Goal: Answer question/provide support: Share knowledge or assist other users

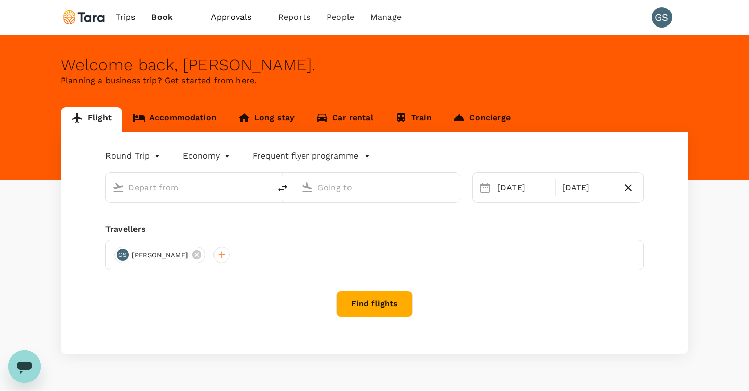
type input "[PERSON_NAME] Intl (MNL)"
type input "Singapore Changi (SIN)"
type input "[PERSON_NAME] Intl (MNL)"
type input "Singapore Changi (SIN)"
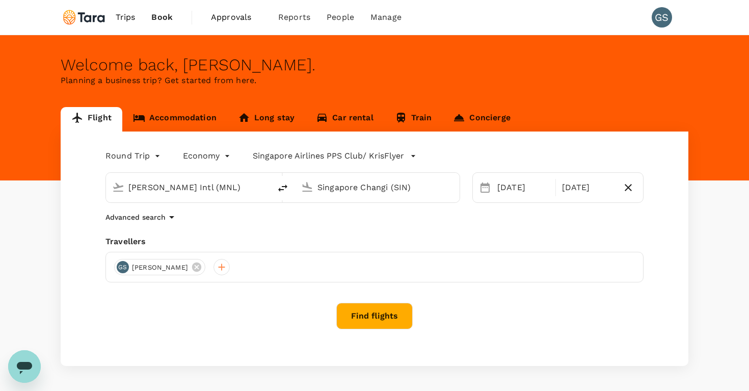
click at [124, 20] on span "Trips" at bounding box center [126, 17] width 20 height 12
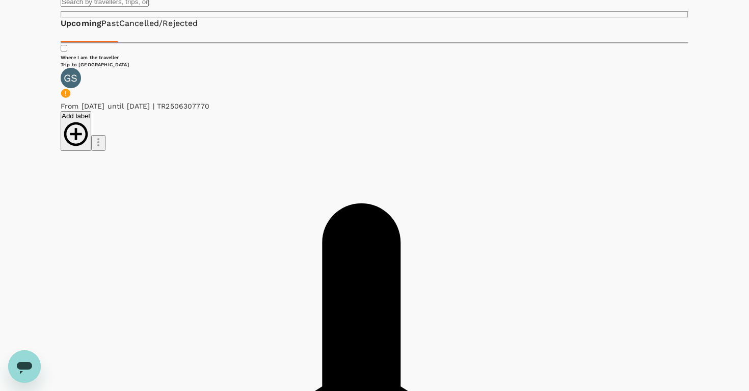
scroll to position [75, 0]
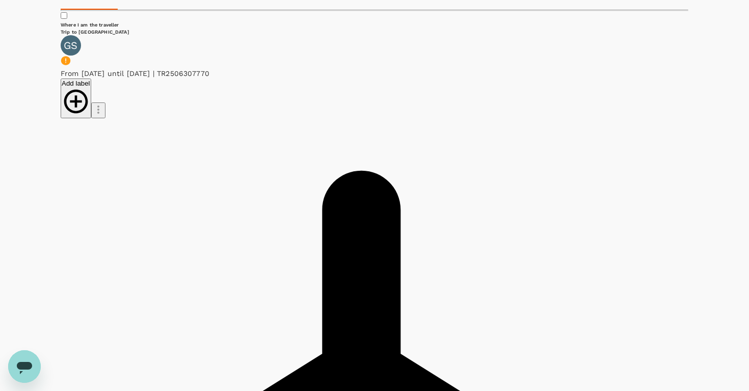
scroll to position [111, 0]
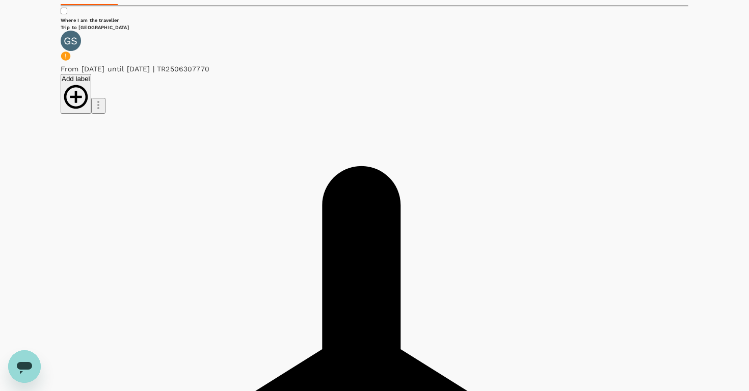
click at [574, 121] on li "Other" at bounding box center [591, 111] width 82 height 18
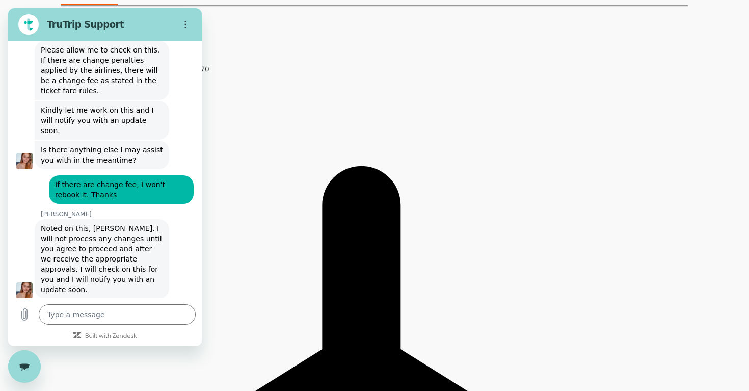
scroll to position [889, 0]
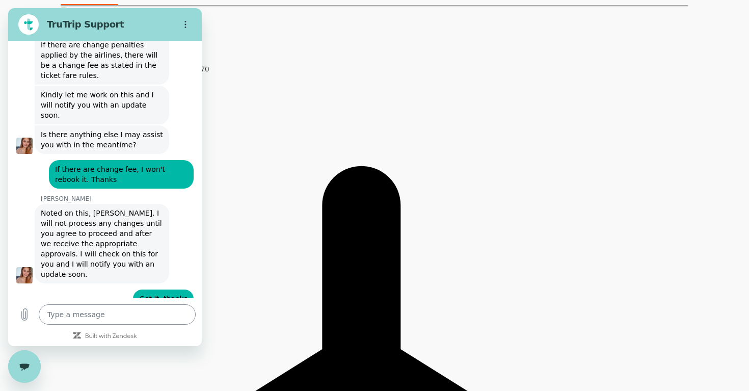
click at [111, 315] on textarea at bounding box center [117, 314] width 157 height 20
type textarea "H"
type textarea "x"
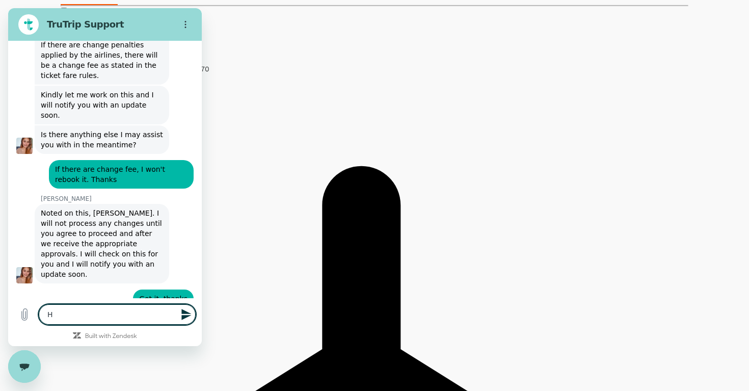
type textarea "He"
type textarea "x"
type textarea "Hel"
type textarea "x"
type textarea "Hell"
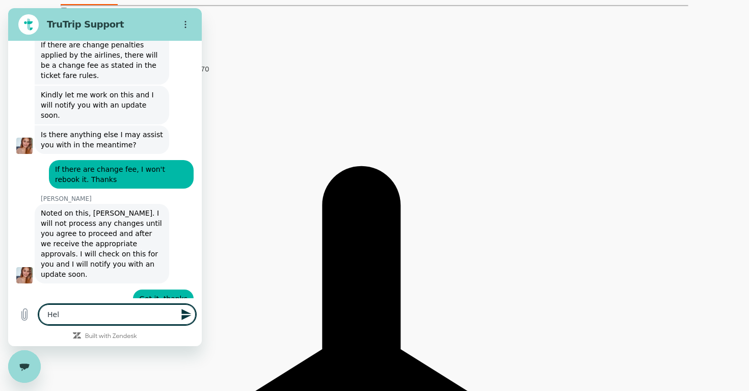
type textarea "x"
type textarea "Hello"
type textarea "x"
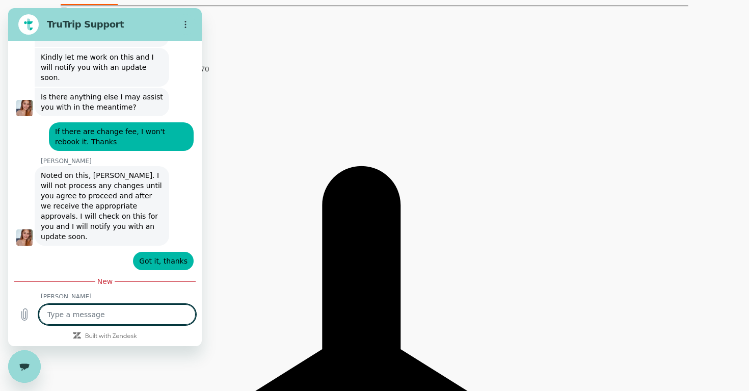
type textarea "x"
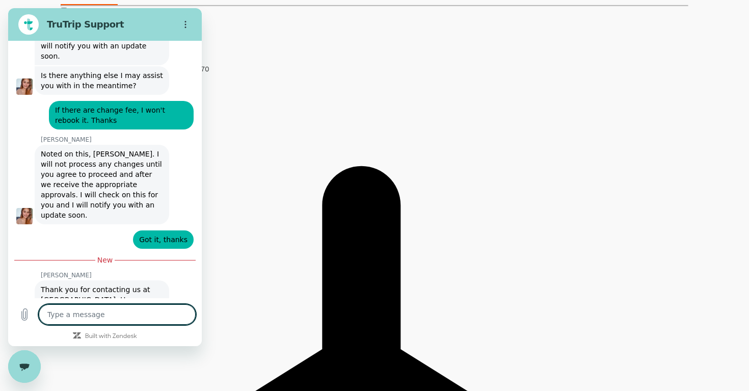
type textarea "T"
type textarea "x"
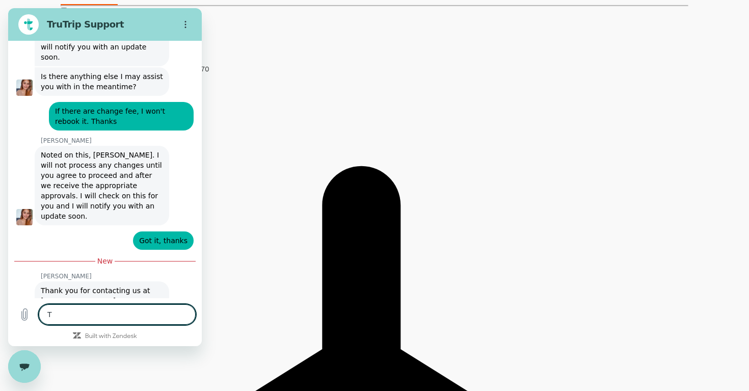
type textarea "Th"
type textarea "x"
type textarea "Thi"
type textarea "x"
type textarea "This"
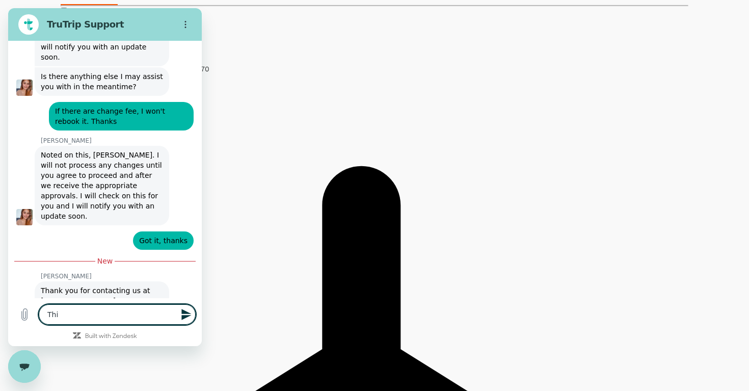
type textarea "x"
type textarea "This"
type textarea "x"
type textarea "This i"
type textarea "x"
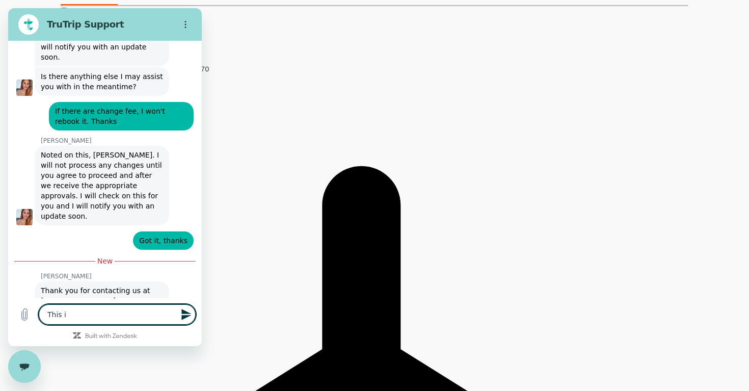
type textarea "This is"
type textarea "x"
type textarea "This is"
type textarea "x"
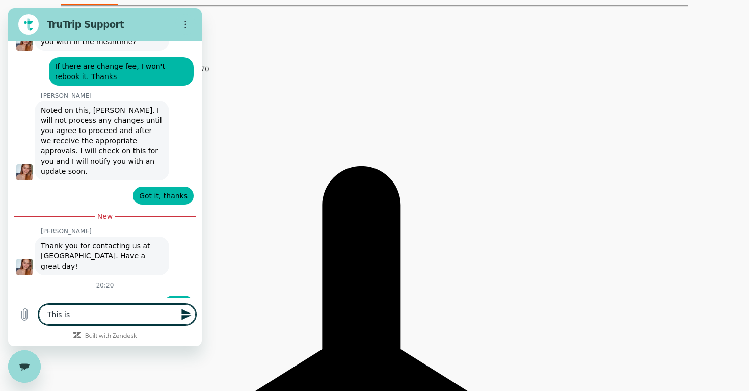
type textarea "This is r"
type textarea "x"
type textarea "This is re"
type textarea "x"
type textarea "This is re"
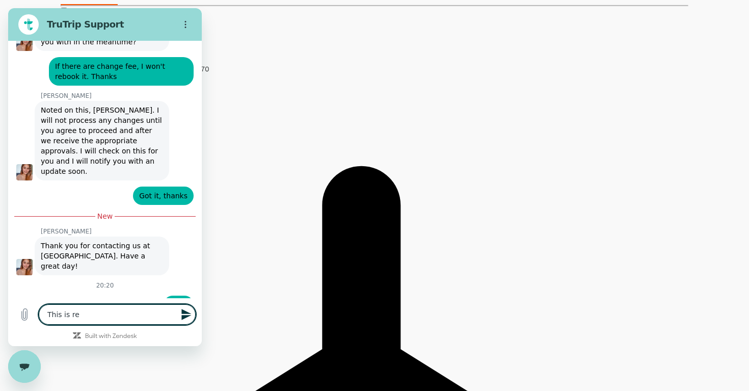
type textarea "x"
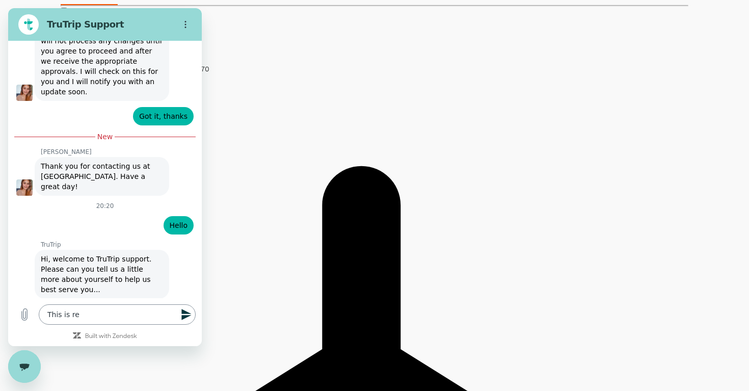
scroll to position [1070, 0]
type input "g"
type input "[PERSON_NAME]"
click at [173, 364] on span "Next" at bounding box center [167, 370] width 17 height 12
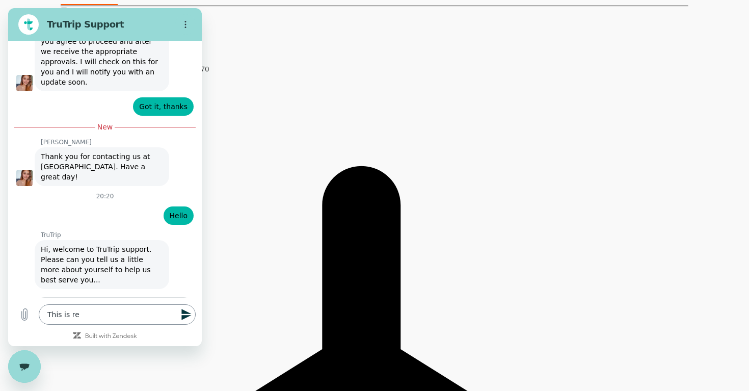
type input "[PERSON_NAME][EMAIL_ADDRESS][DOMAIN_NAME]"
click at [115, 316] on textarea "This is re" at bounding box center [117, 314] width 157 height 20
type textarea "This is r"
type textarea "x"
type textarea "This is"
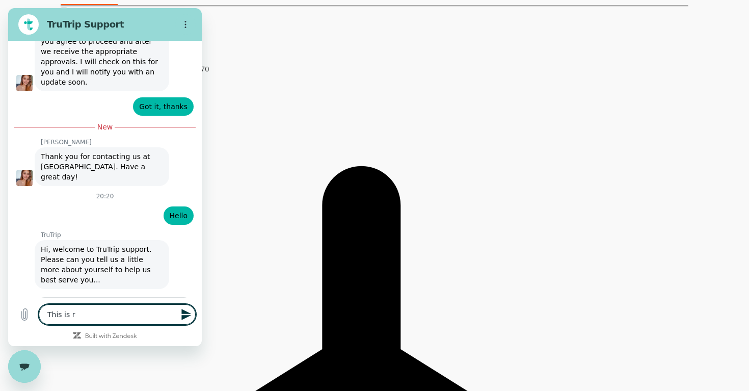
type textarea "x"
type textarea "This is"
type textarea "x"
type textarea "This i"
type textarea "x"
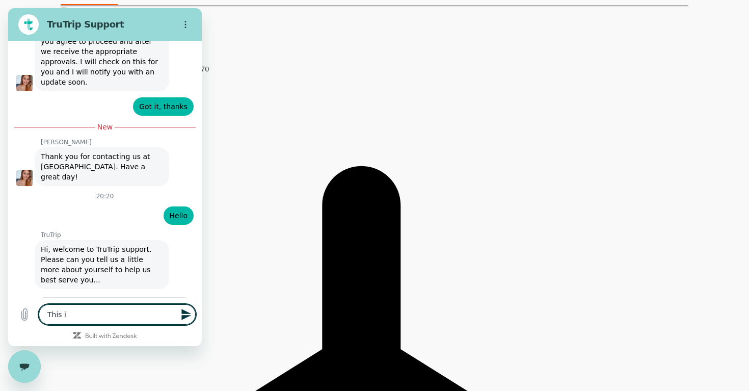
type textarea "This"
type textarea "x"
type textarea "This"
type textarea "x"
type textarea "Thi"
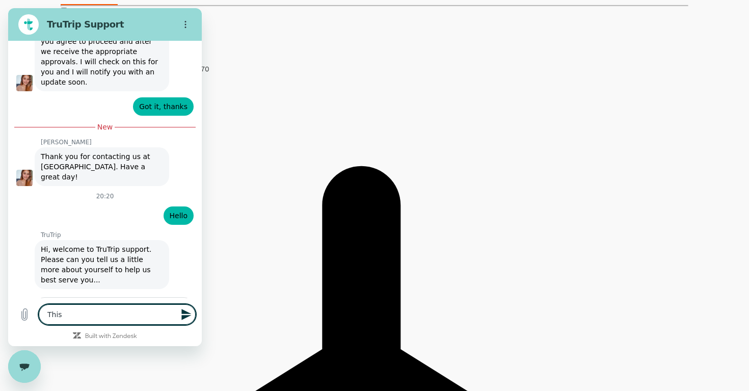
type textarea "x"
type textarea "Th"
type textarea "x"
type textarea "T"
type textarea "x"
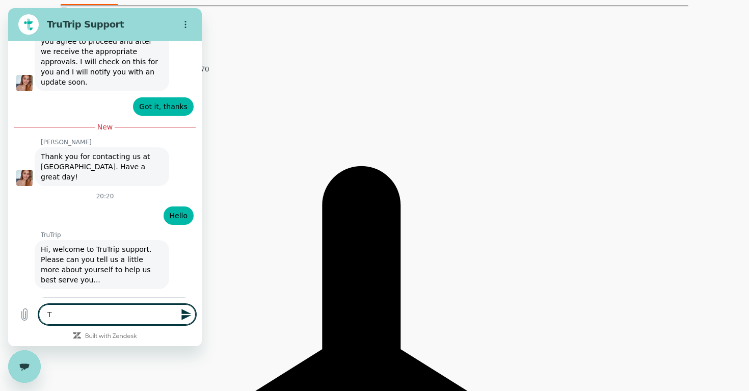
type textarea "x"
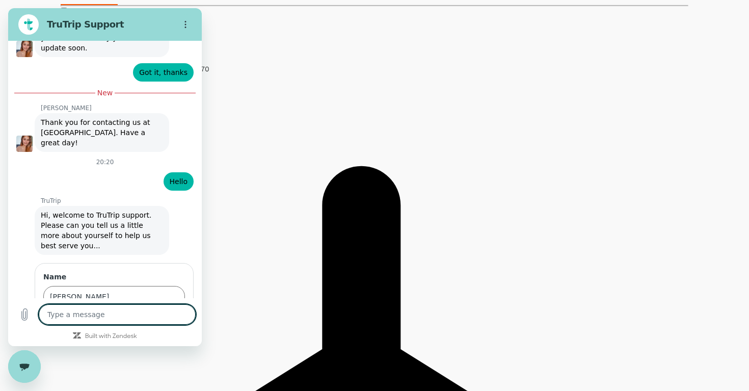
scroll to position [1114, 0]
click at [171, 364] on span "Send" at bounding box center [167, 370] width 18 height 12
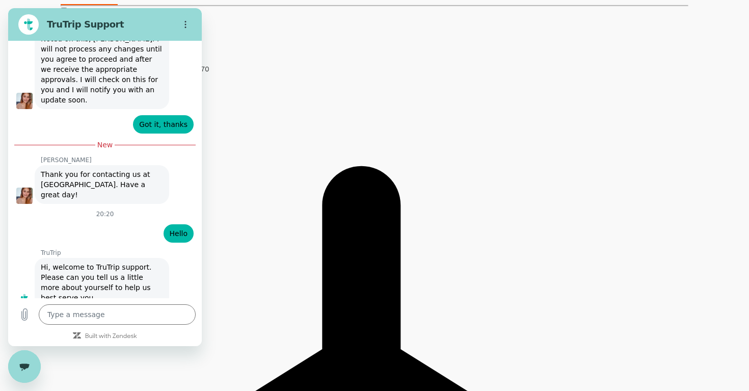
scroll to position [1085, 0]
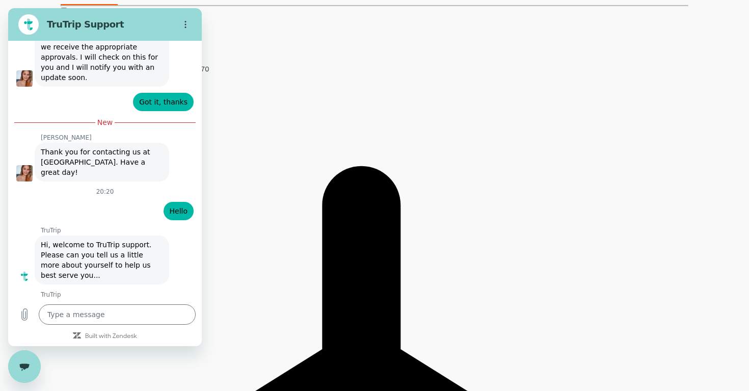
type textarea "x"
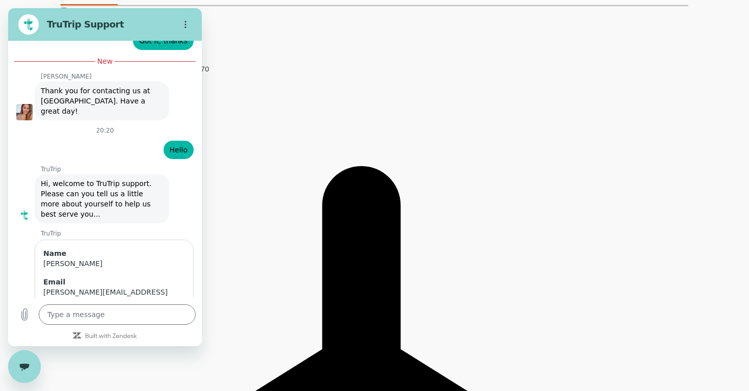
scroll to position [1148, 0]
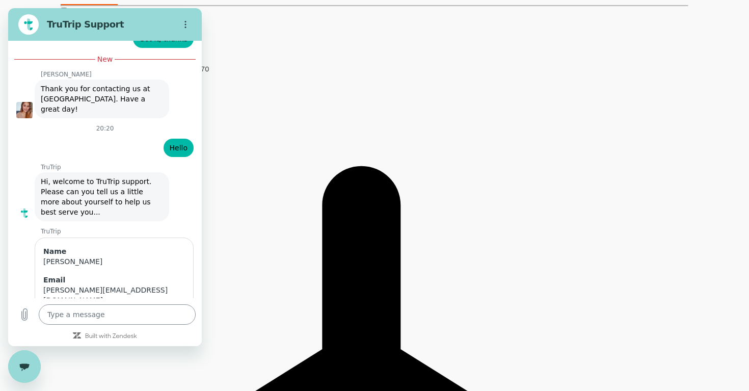
click at [119, 313] on textarea at bounding box center [117, 314] width 157 height 20
type textarea "H"
type textarea "x"
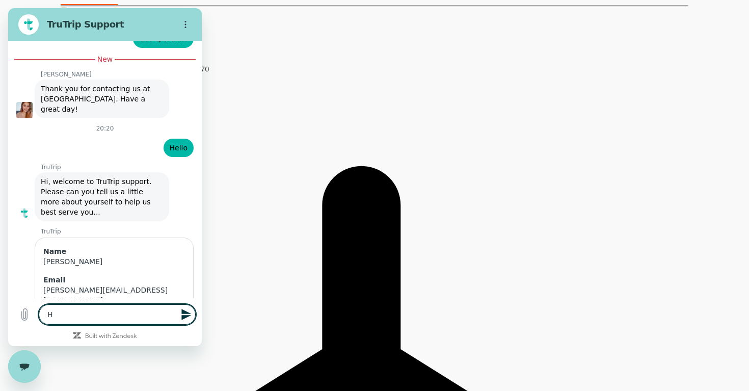
type textarea "x"
type textarea "P"
type textarea "x"
type textarea "PN"
type textarea "x"
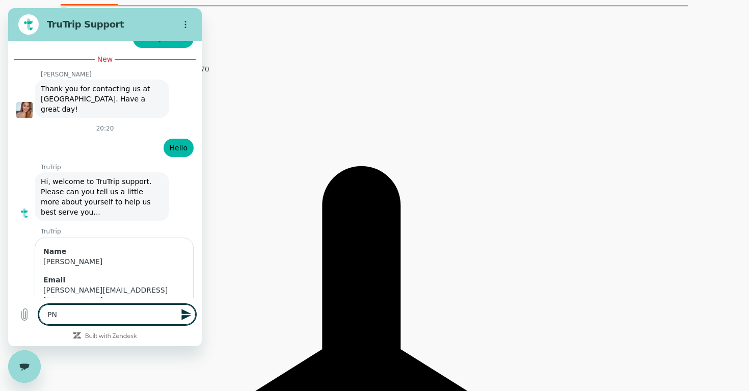
type textarea "PNR"
type textarea "x"
type textarea "PNR"
type textarea "x"
type textarea "PNR n"
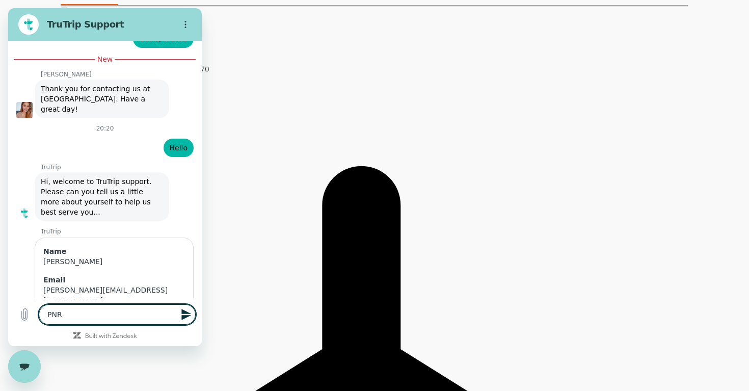
type textarea "x"
type textarea "PNR ny"
type textarea "x"
type textarea "PNR nym"
type textarea "x"
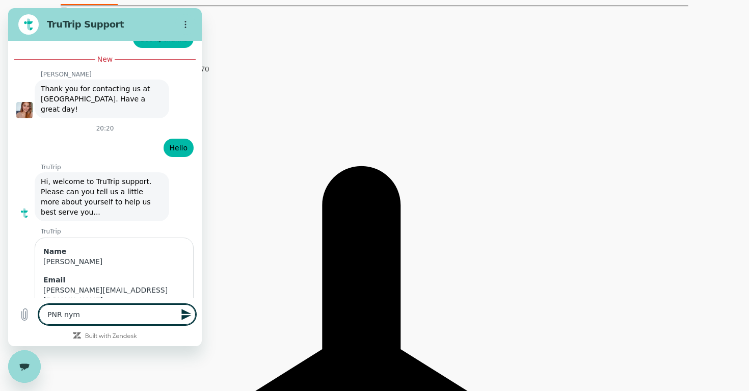
type textarea "PNR ny"
type textarea "x"
type textarea "PNR n"
type textarea "x"
type textarea "PNR nu"
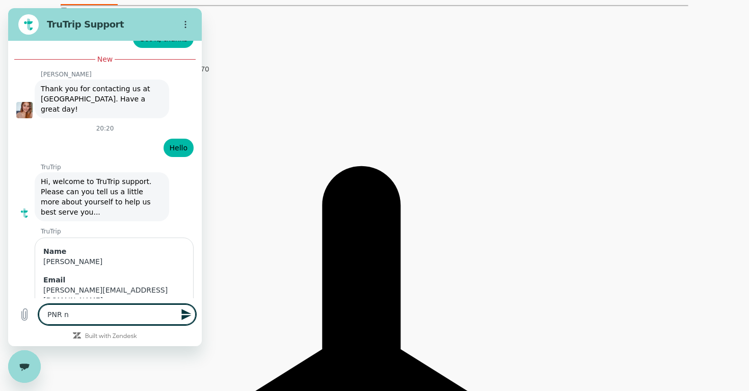
type textarea "x"
type textarea "PNR num"
type textarea "x"
type textarea "PNR numb"
type textarea "x"
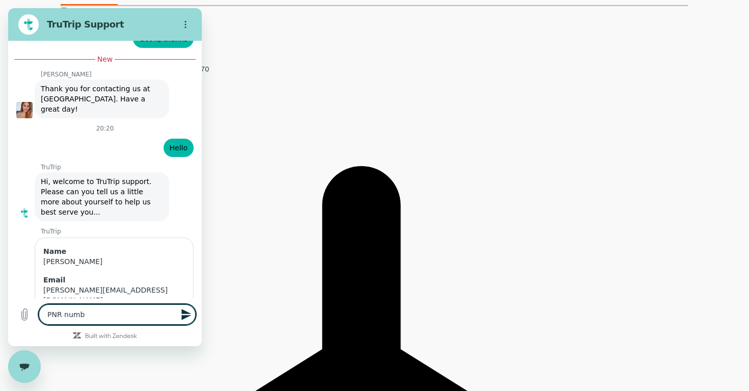
type textarea "PNR numbe"
type textarea "x"
type textarea "PNR number"
type textarea "x"
type textarea "PNR number:"
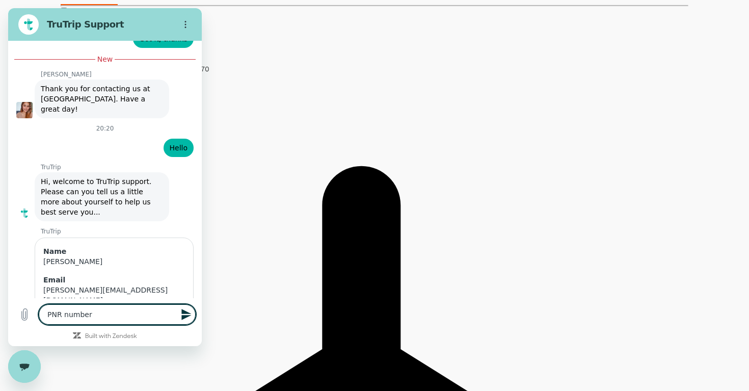
type textarea "x"
type textarea "PNR number:"
type textarea "x"
type textarea "PNR number: D"
type textarea "x"
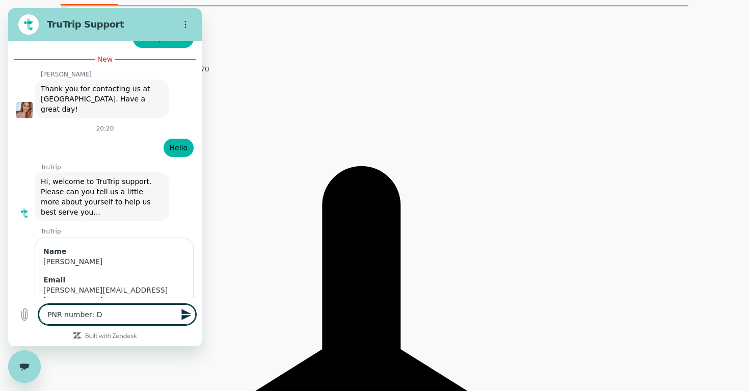
type textarea "PNR number: D8"
type textarea "x"
type textarea "PNR number: D8H"
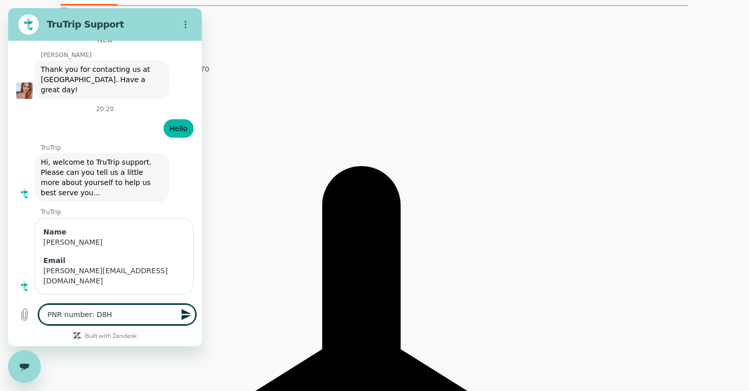
type textarea "x"
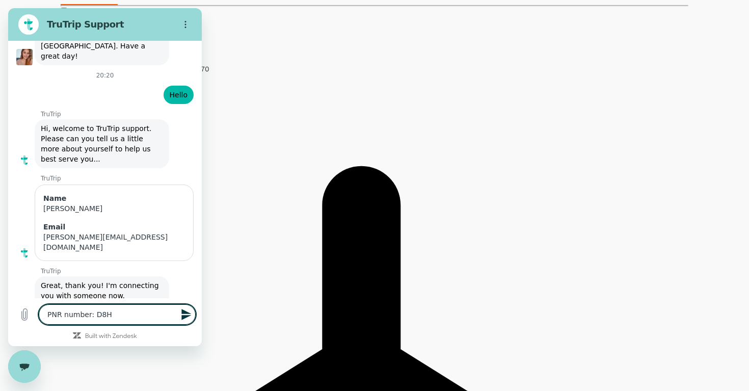
type textarea "PNR number: D8HQ"
type textarea "x"
type textarea "PNR number: D8HQB"
type textarea "x"
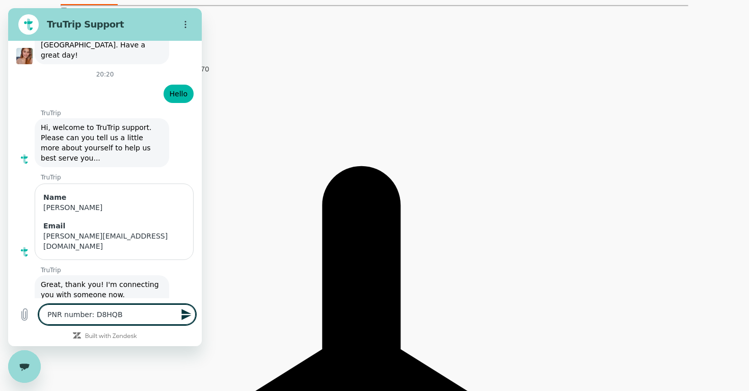
type textarea "PNR number: D8HQB"
click at [188, 313] on icon "Send message" at bounding box center [186, 314] width 10 height 11
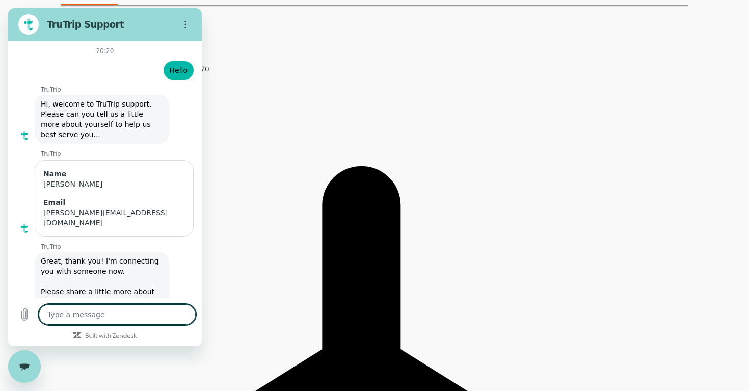
type textarea "x"
click at [128, 321] on textarea at bounding box center [117, 314] width 157 height 20
type textarea "I"
type textarea "x"
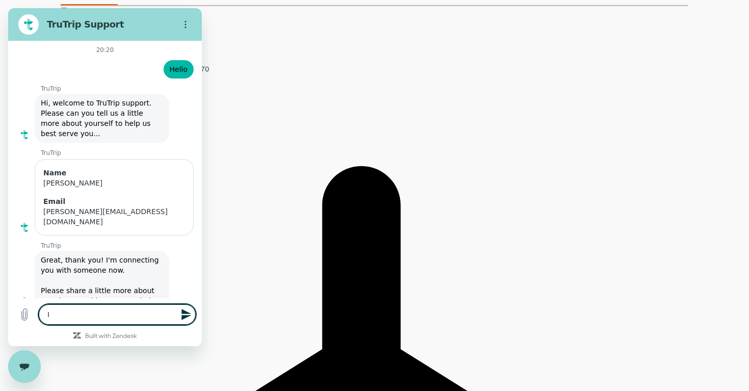
type textarea "I;"
type textarea "x"
type textarea "I;v"
type textarea "x"
type textarea "I;ve"
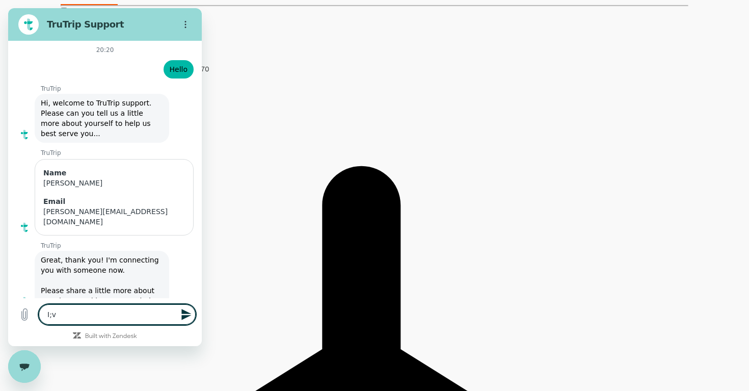
type textarea "x"
type textarea "I;v"
type textarea "x"
type textarea "I;"
type textarea "x"
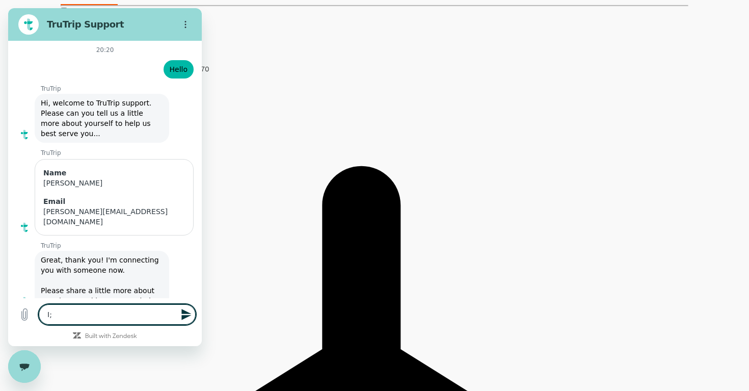
type textarea "I"
type textarea "x"
type textarea "I'"
type textarea "x"
type textarea "I'v"
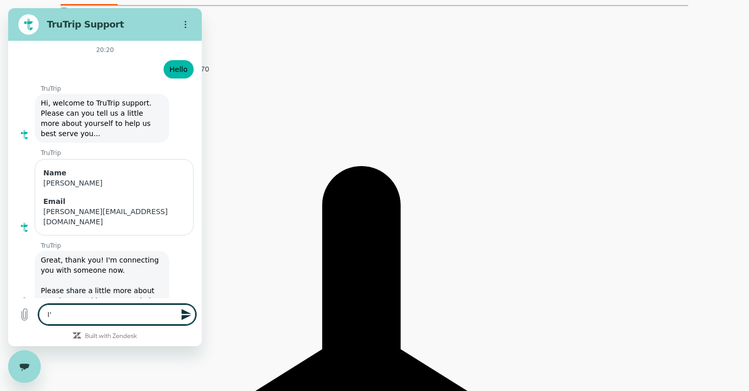
type textarea "x"
type textarea "I've"
type textarea "x"
type textarea "I've"
type textarea "x"
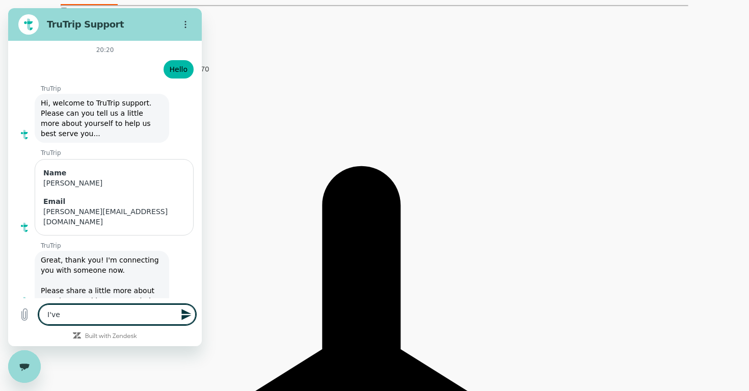
type textarea "I've n"
type textarea "x"
type textarea "I've no"
type textarea "x"
type textarea "I've not"
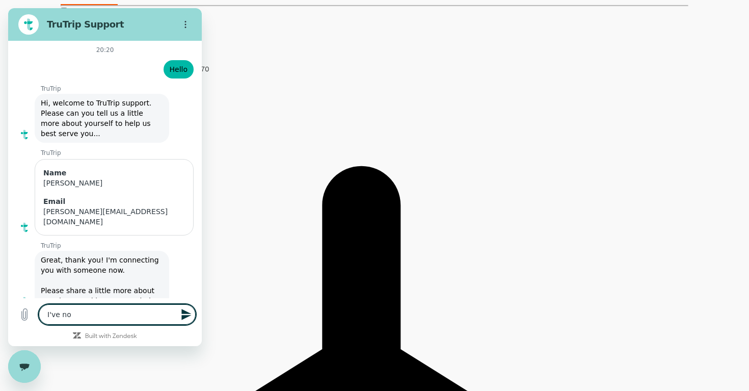
type textarea "x"
type textarea "I've noti"
type textarea "x"
type textarea "I've notic"
type textarea "x"
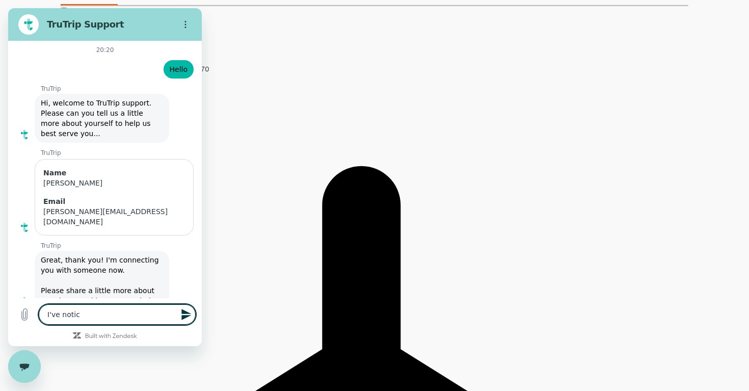
type textarea "I've notice"
type textarea "x"
type textarea "I've noticed"
type textarea "x"
type textarea "I've noticed"
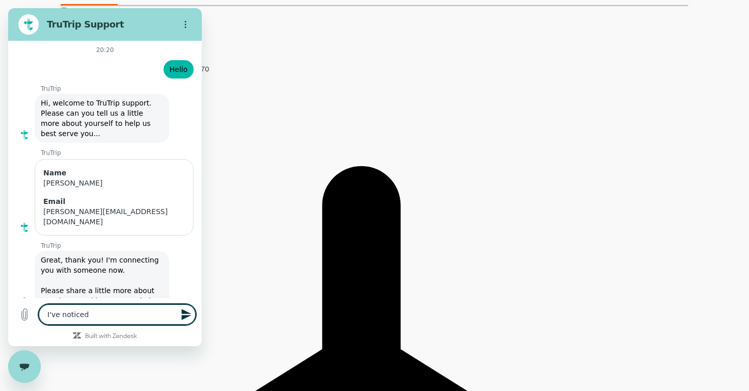
type textarea "x"
type textarea "I've noticed t"
type textarea "x"
type textarea "I've noticed th"
type textarea "x"
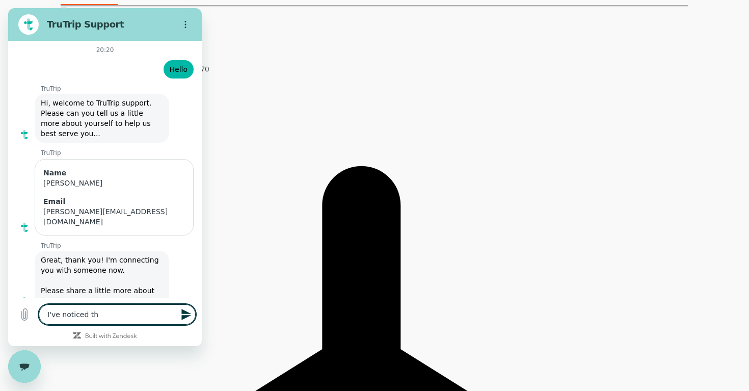
type textarea "I've noticed tha"
type textarea "x"
type textarea "I've noticed that"
type textarea "x"
type textarea "I've noticed that"
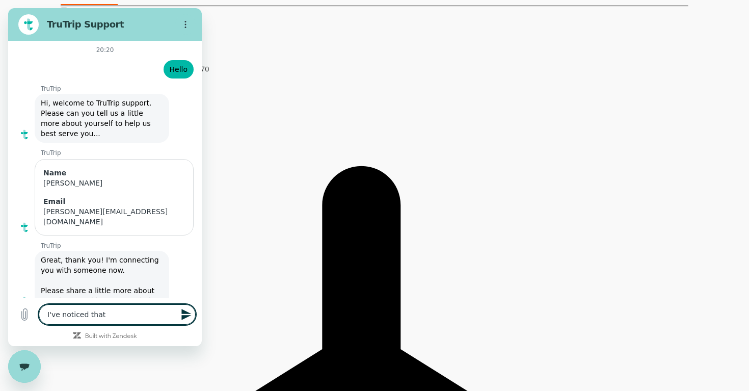
type textarea "x"
type textarea "I've noticed that m"
type textarea "x"
type textarea "I've noticed that"
type textarea "x"
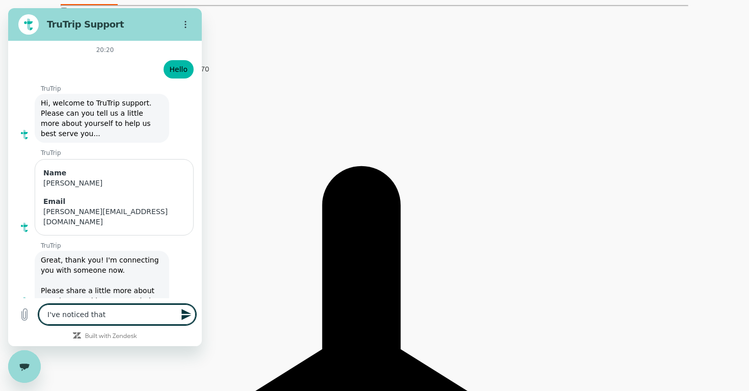
type textarea "I've noticed that m"
type textarea "x"
type textarea "I've noticed that my"
type textarea "x"
type textarea "I've noticed that my"
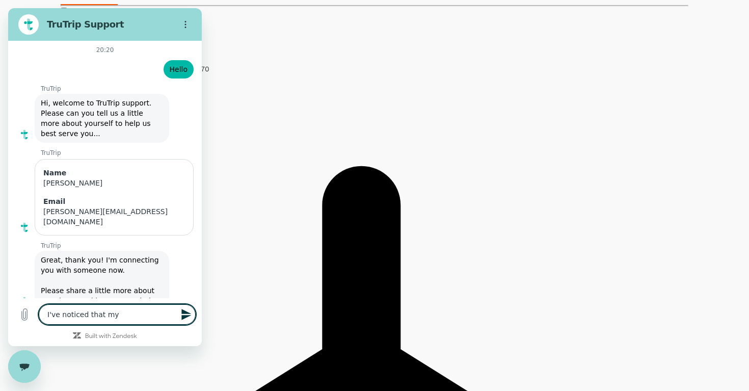
type textarea "x"
type textarea "I've noticed that my r"
type textarea "x"
type textarea "I've noticed that my re"
type textarea "x"
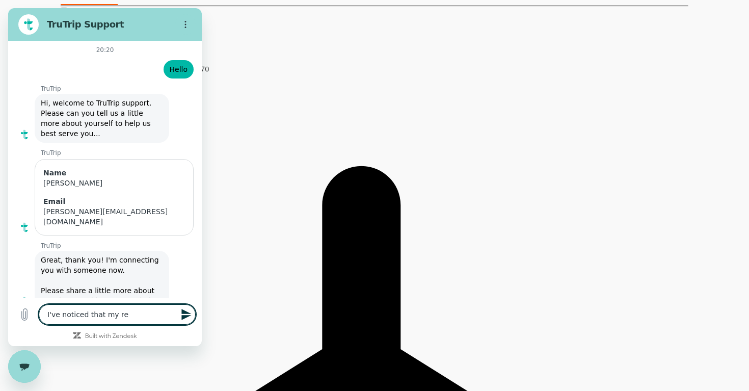
type textarea "I've noticed that my ret"
type textarea "x"
type textarea "I've noticed that my rety"
type textarea "x"
type textarea "I've noticed that my retyr"
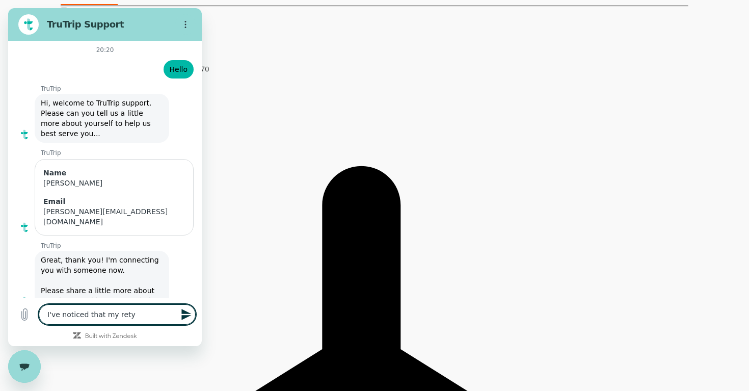
type textarea "x"
type textarea "I've noticed that my retyrn"
type textarea "x"
type textarea "I've noticed that my retyr"
type textarea "x"
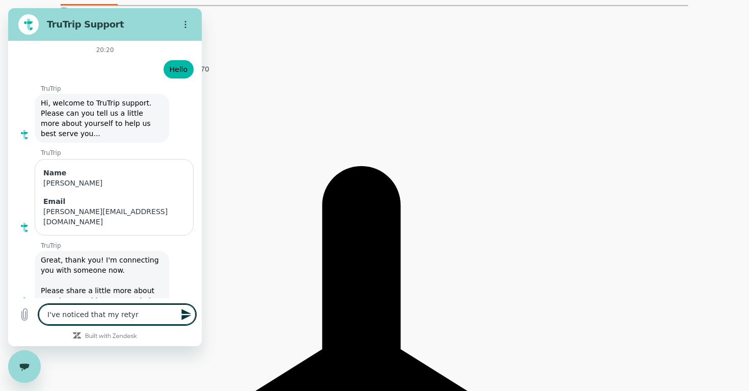
type textarea "I've noticed that my rety"
type textarea "x"
type textarea "I've noticed that my ret"
type textarea "x"
type textarea "I've noticed that my retu"
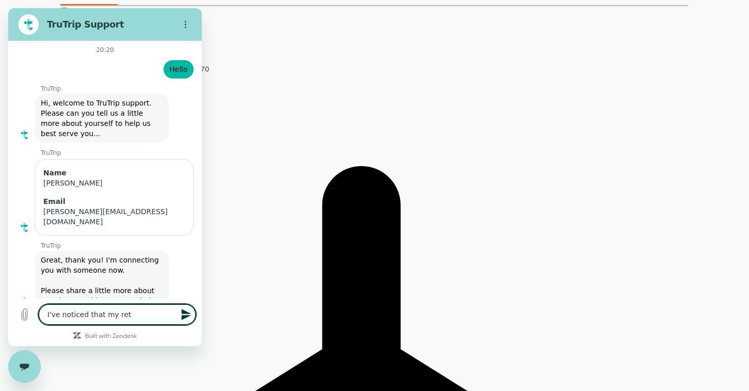
type textarea "x"
type textarea "I've noticed that my retur"
type textarea "x"
type textarea "I've noticed that my return"
type textarea "x"
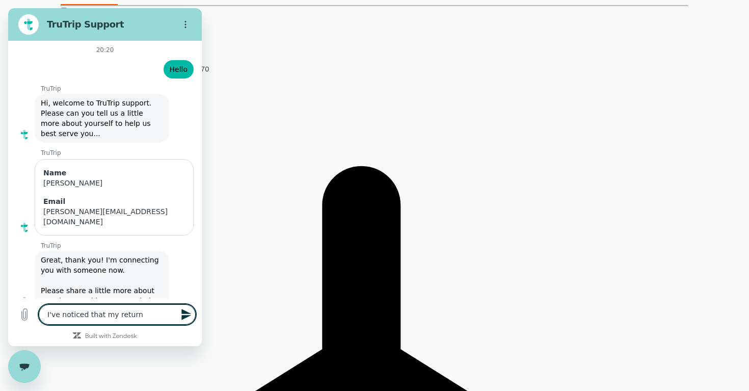
type textarea "I've noticed that my return"
type textarea "x"
type textarea "I've noticed that my return f"
type textarea "x"
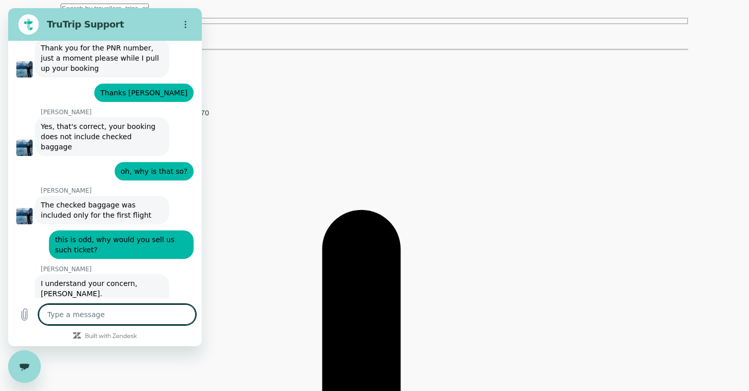
scroll to position [1671, 0]
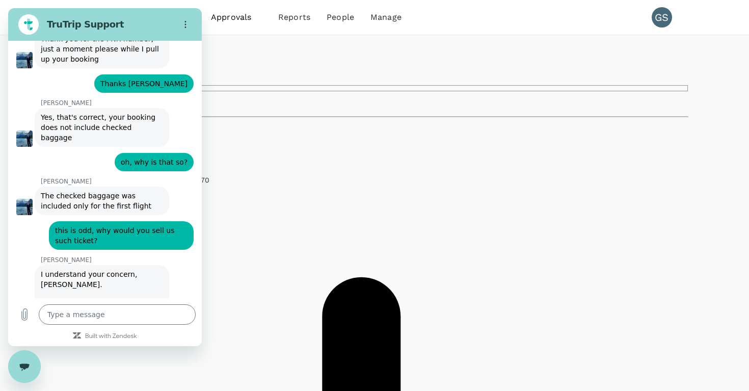
scroll to position [0, 0]
click at [100, 317] on textarea at bounding box center [117, 314] width 157 height 20
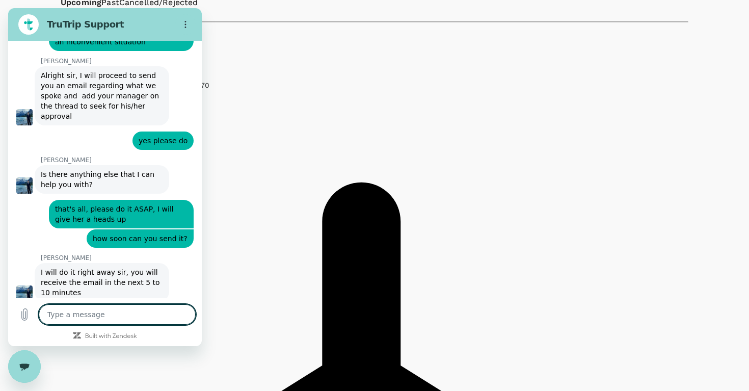
scroll to position [2687, 0]
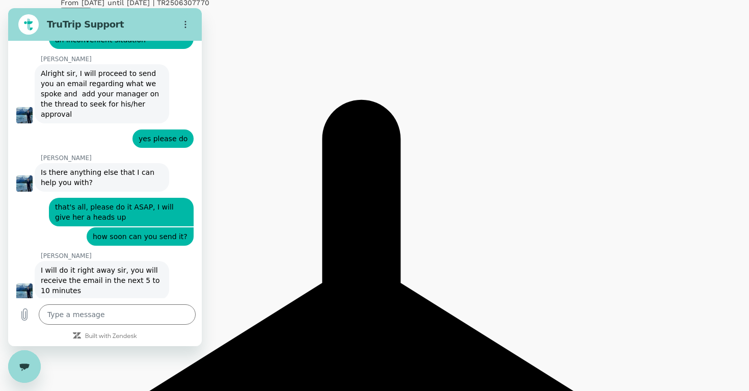
scroll to position [184, 0]
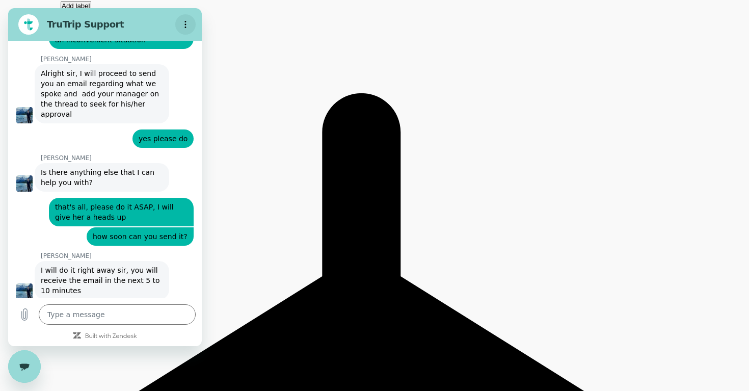
click at [184, 25] on icon "Options menu" at bounding box center [185, 24] width 8 height 8
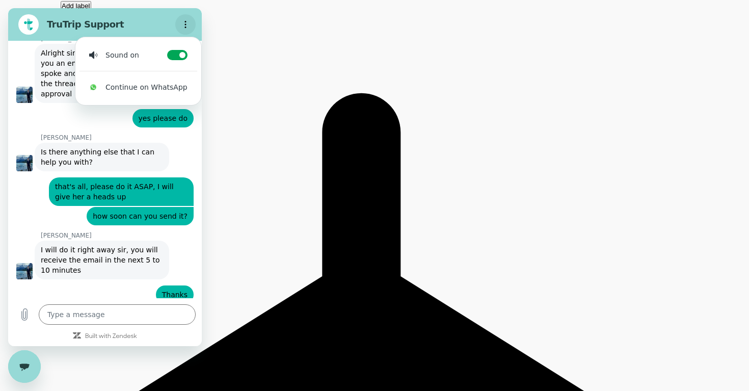
scroll to position [2707, 0]
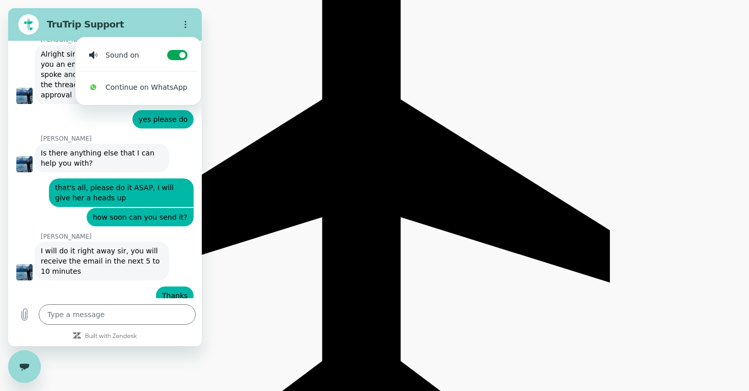
scroll to position [2741, 0]
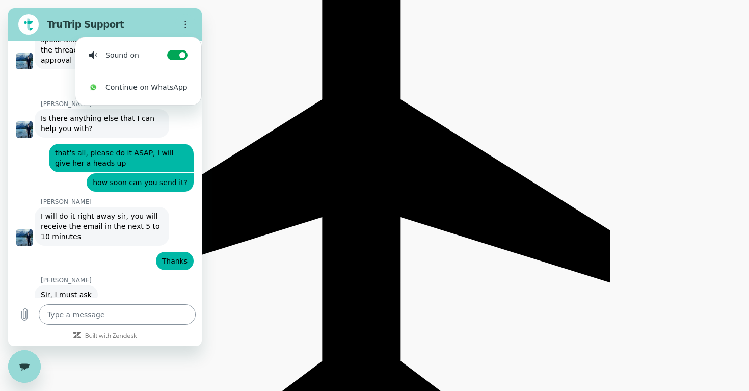
click at [142, 313] on textarea at bounding box center [117, 314] width 157 height 20
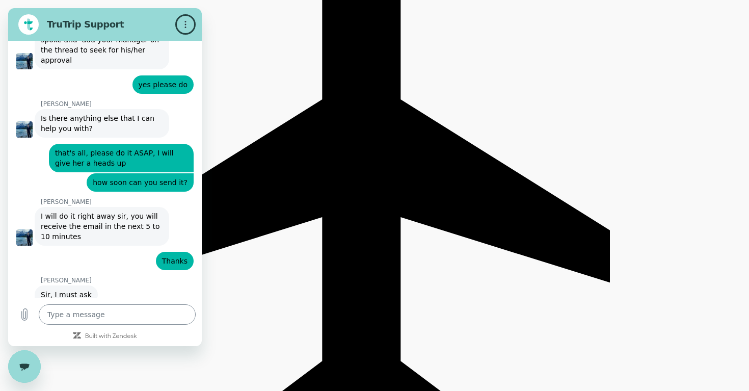
click at [141, 314] on textarea at bounding box center [117, 314] width 157 height 20
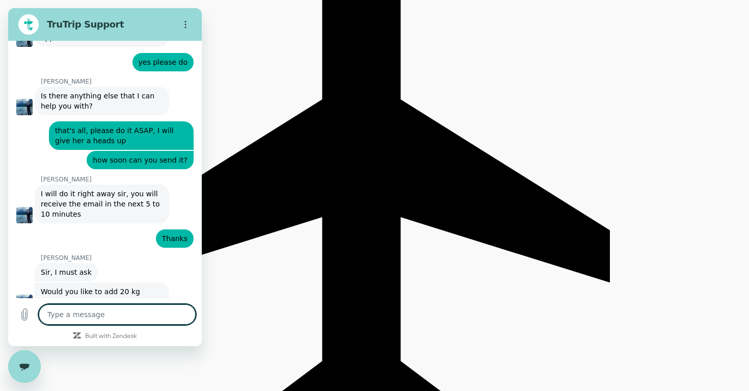
scroll to position [2766, 0]
